Goal: Information Seeking & Learning: Learn about a topic

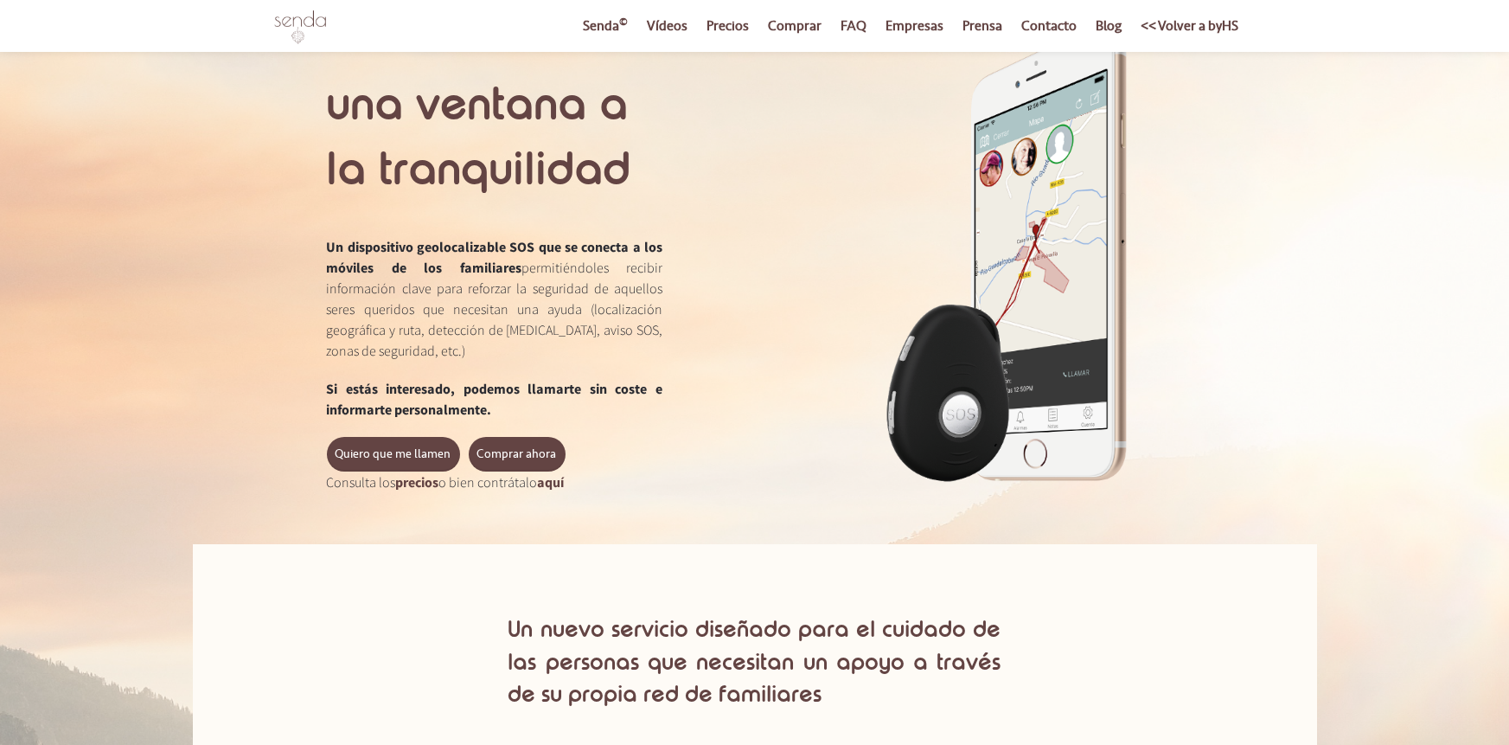
scroll to position [3, 0]
click at [425, 481] on link "precios" at bounding box center [417, 480] width 43 height 17
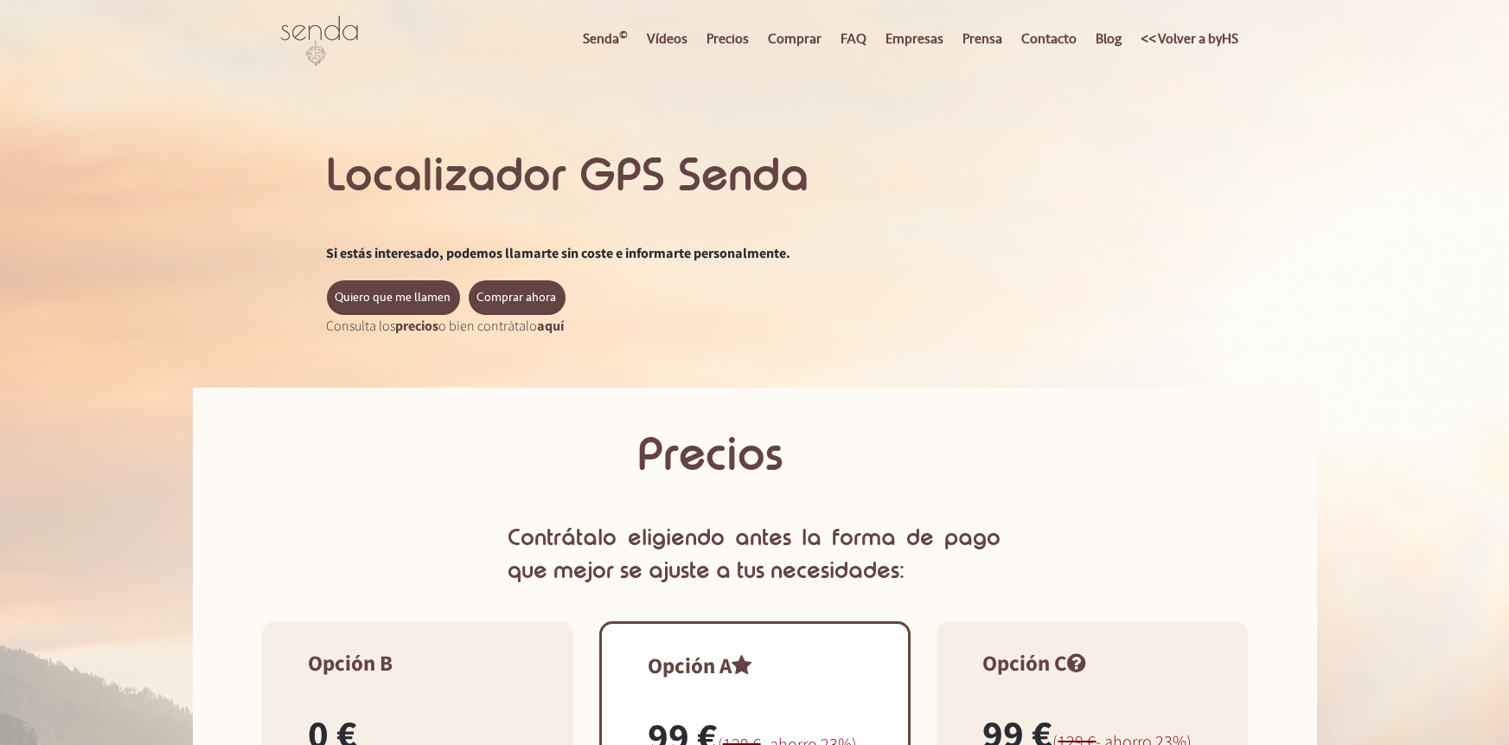
scroll to position [1, 0]
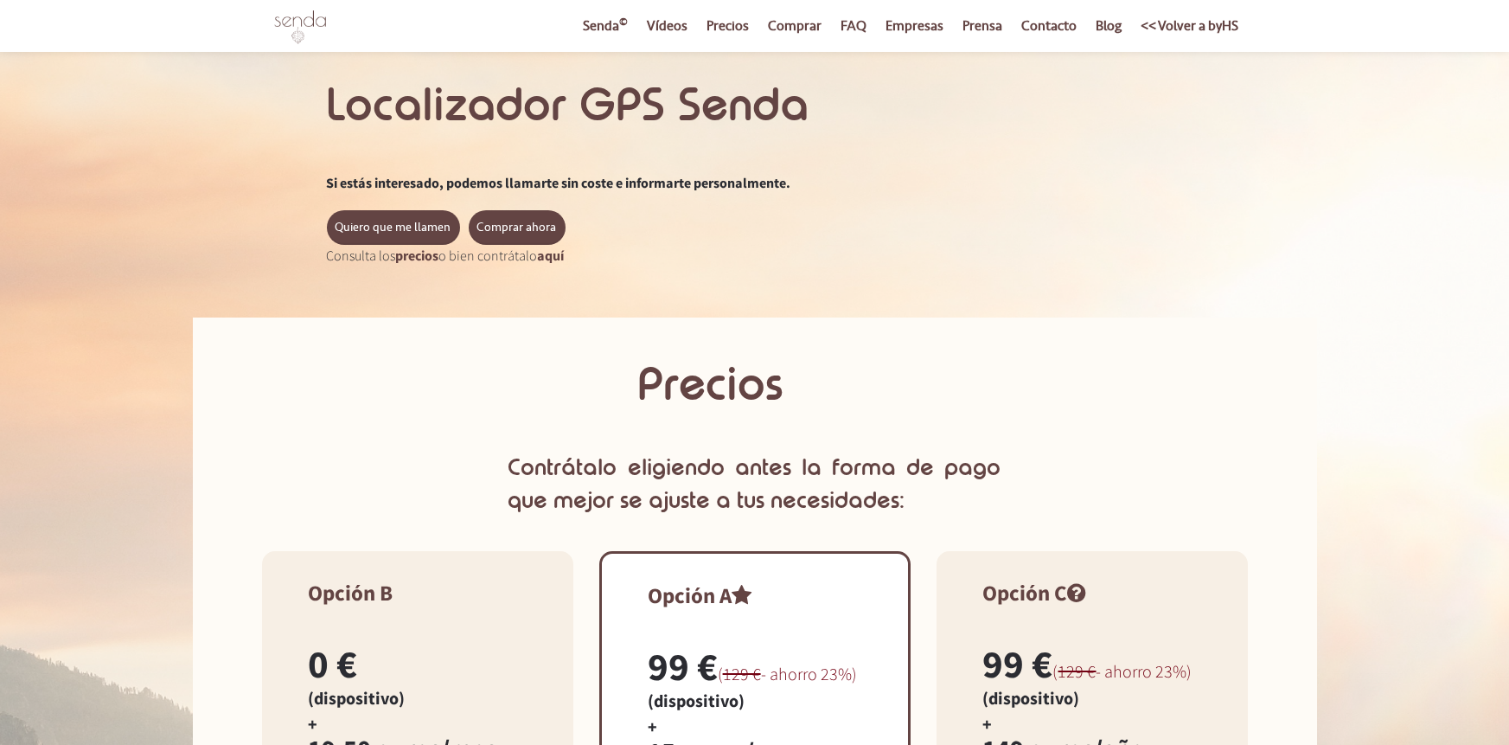
click at [852, 20] on link "FAQ" at bounding box center [854, 26] width 43 height 52
